Goal: Navigation & Orientation: Find specific page/section

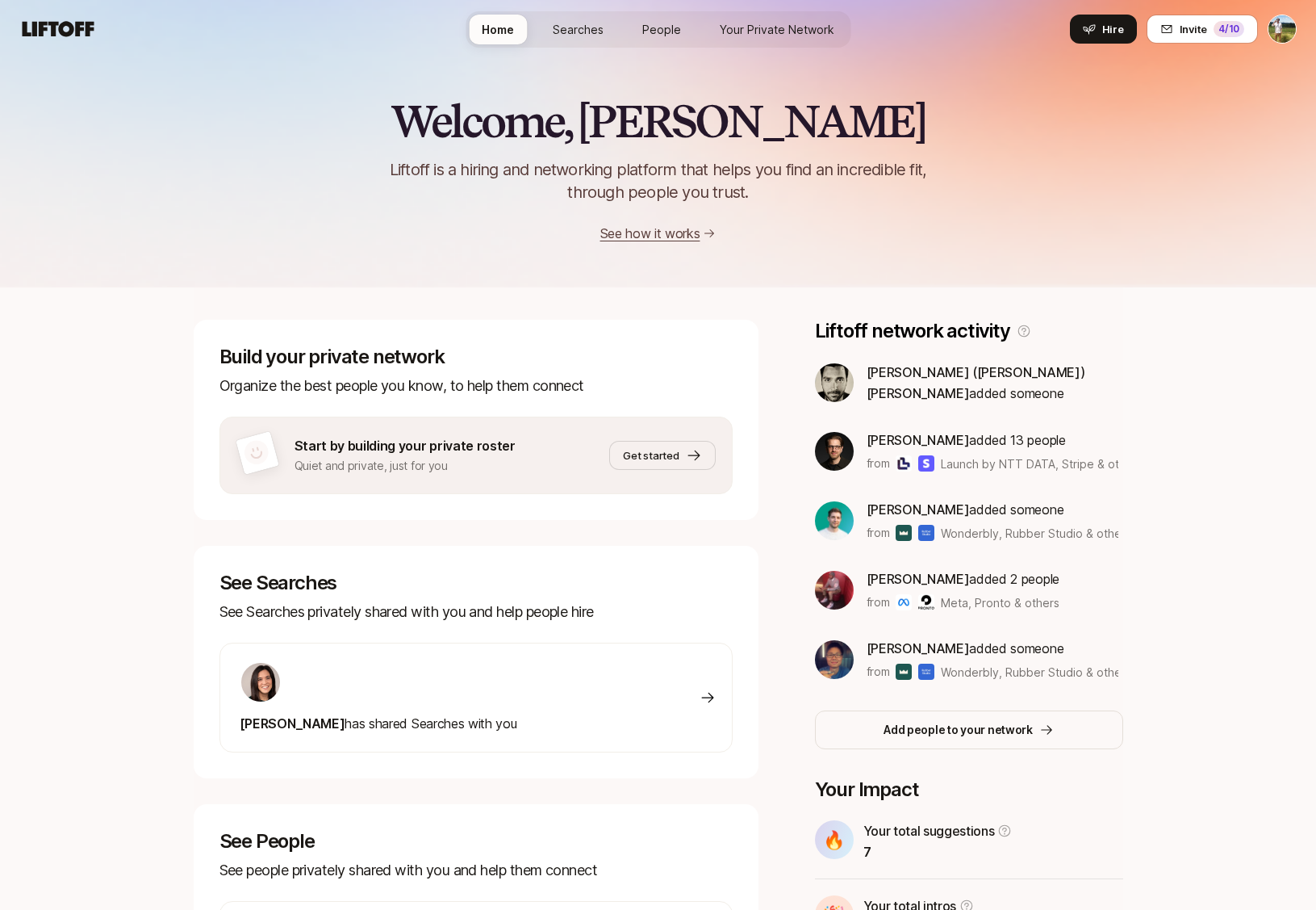
click at [819, 33] on span "Your Private Network" at bounding box center [777, 29] width 115 height 17
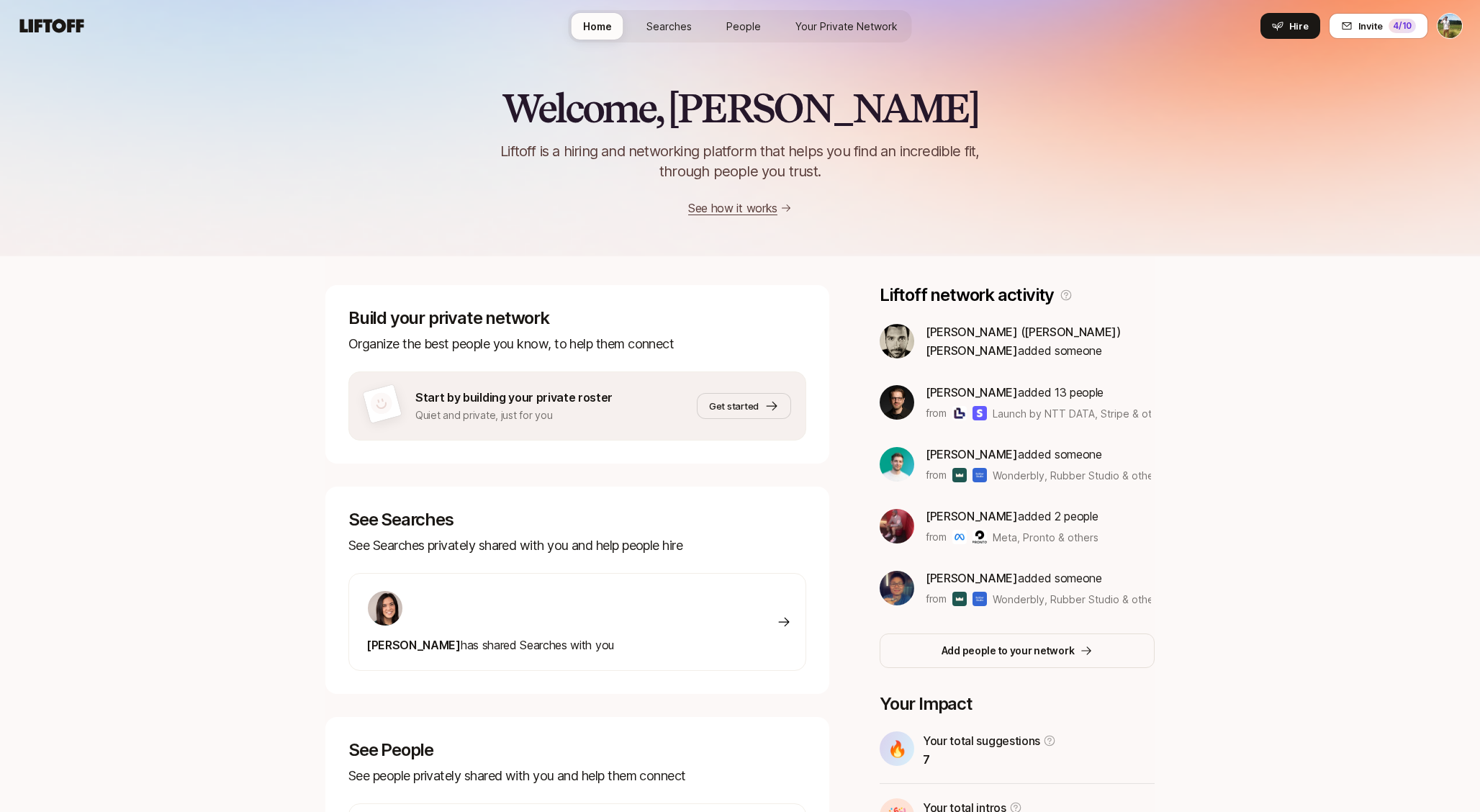
click at [738, 40] on div "Home Searches People Your Private Network Hire" at bounding box center [740, 26] width 343 height 32
click at [739, 33] on link "People" at bounding box center [743, 26] width 57 height 27
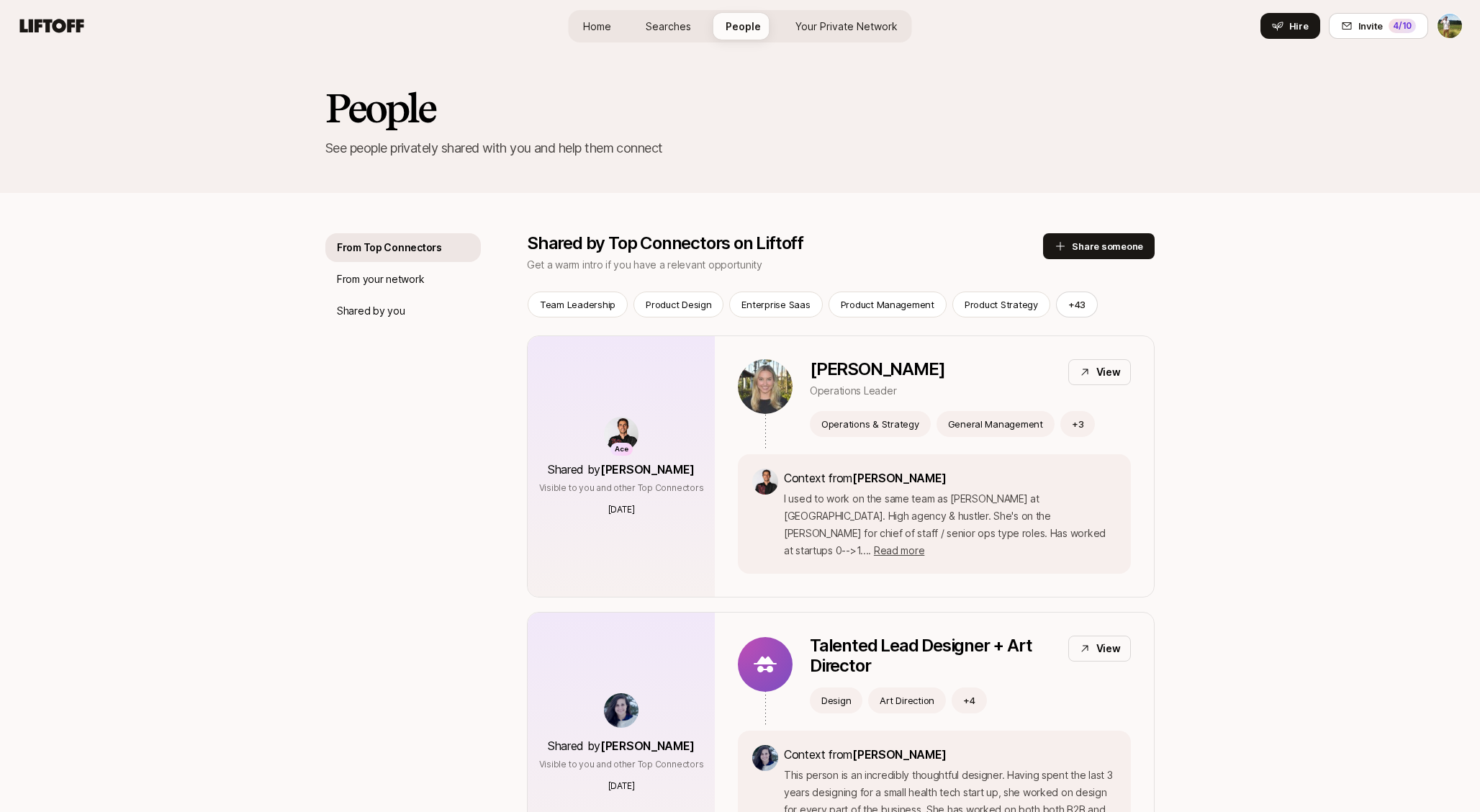
click at [689, 34] on link "Searches" at bounding box center [668, 26] width 68 height 27
